Goal: Information Seeking & Learning: Compare options

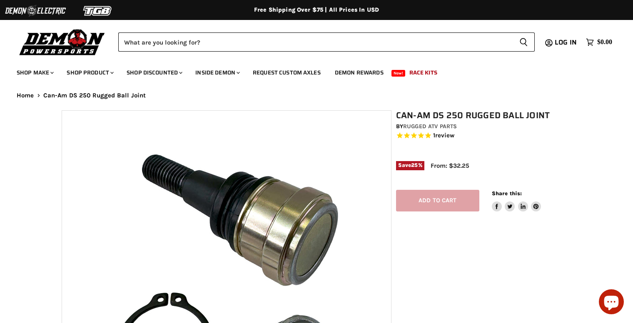
select select "******"
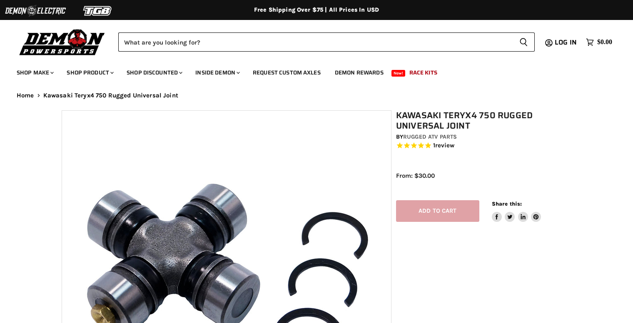
select select "******"
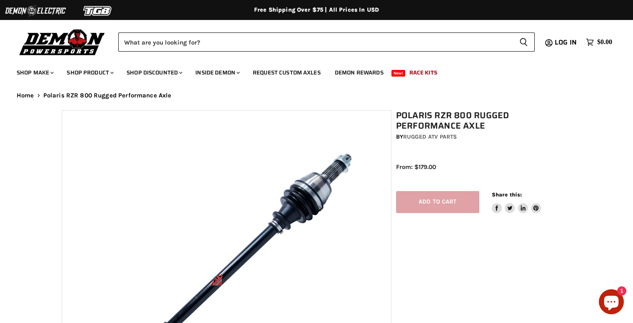
select select "******"
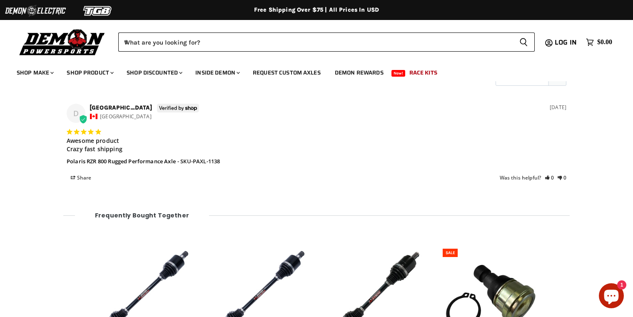
scroll to position [970, 0]
